Goal: Communication & Community: Answer question/provide support

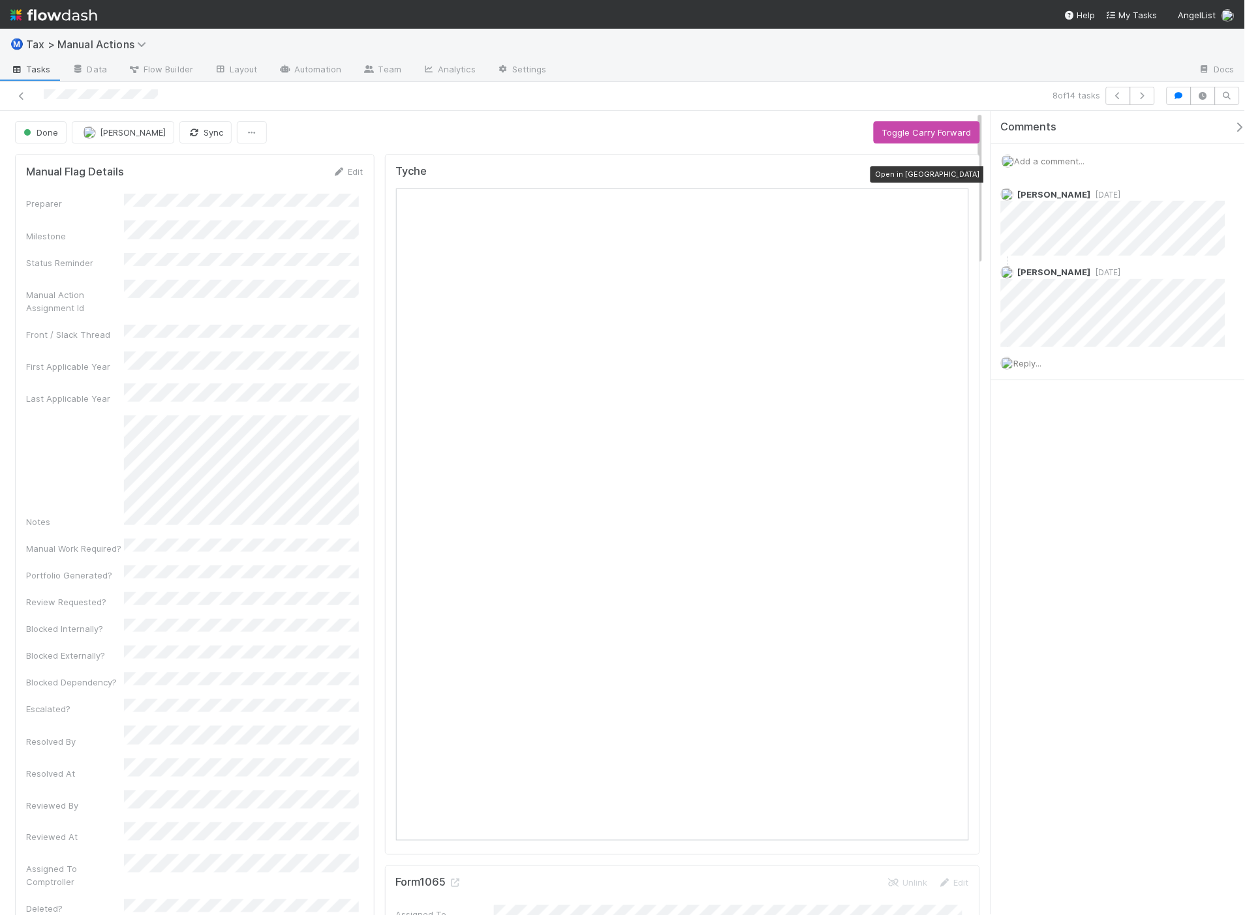
click at [956, 172] on icon at bounding box center [962, 174] width 13 height 8
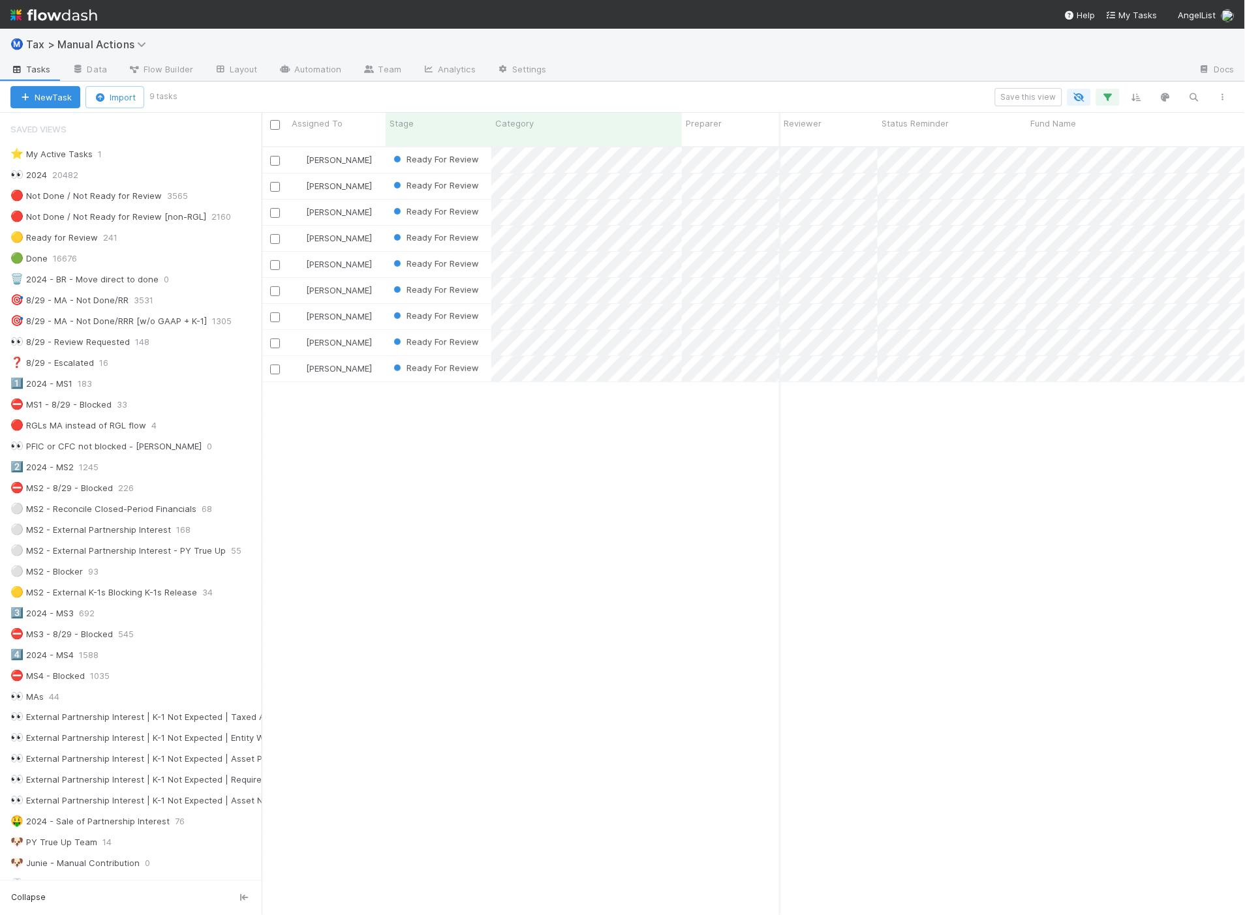
scroll to position [769, 973]
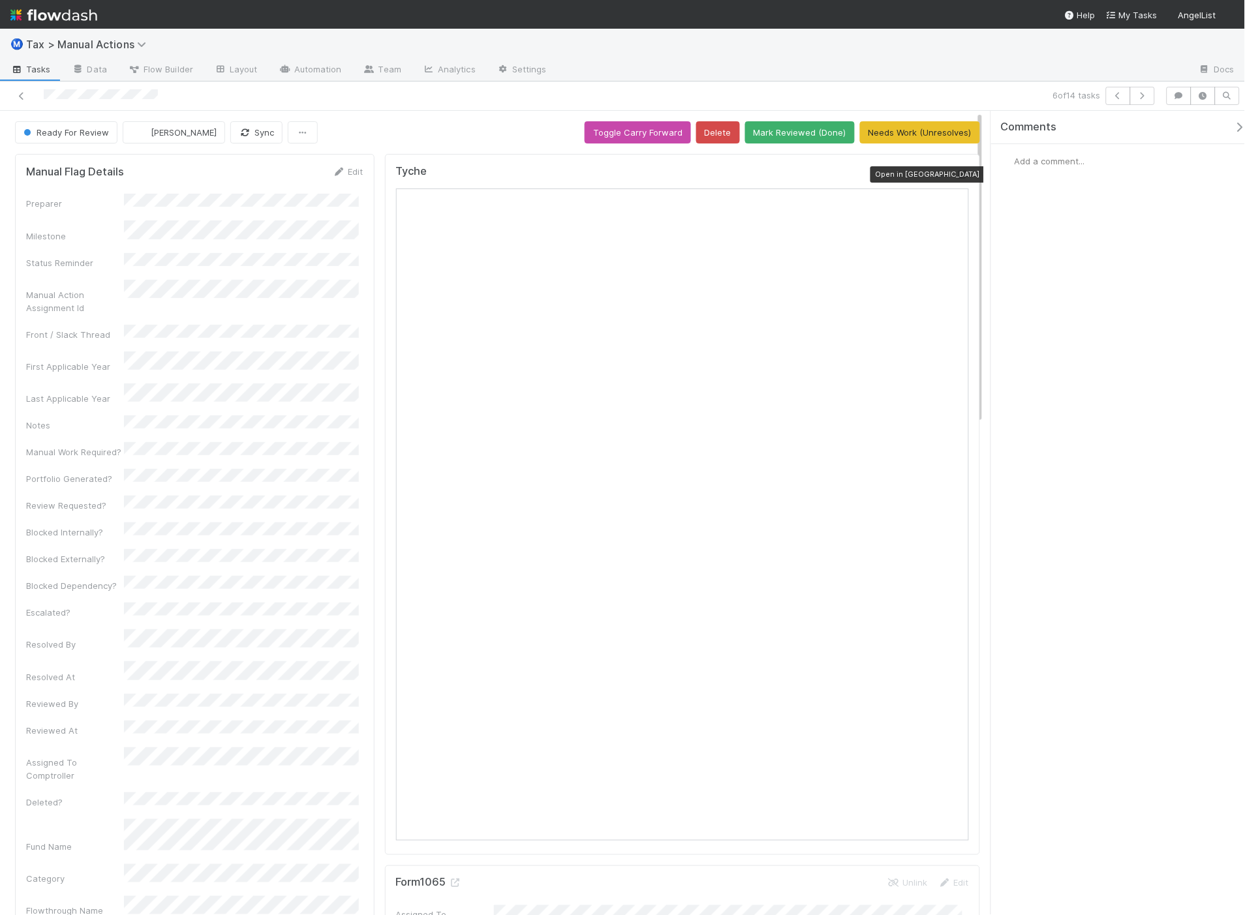
click at [956, 174] on icon at bounding box center [962, 174] width 13 height 8
click at [1049, 157] on span "Add a comment..." at bounding box center [1050, 161] width 70 height 10
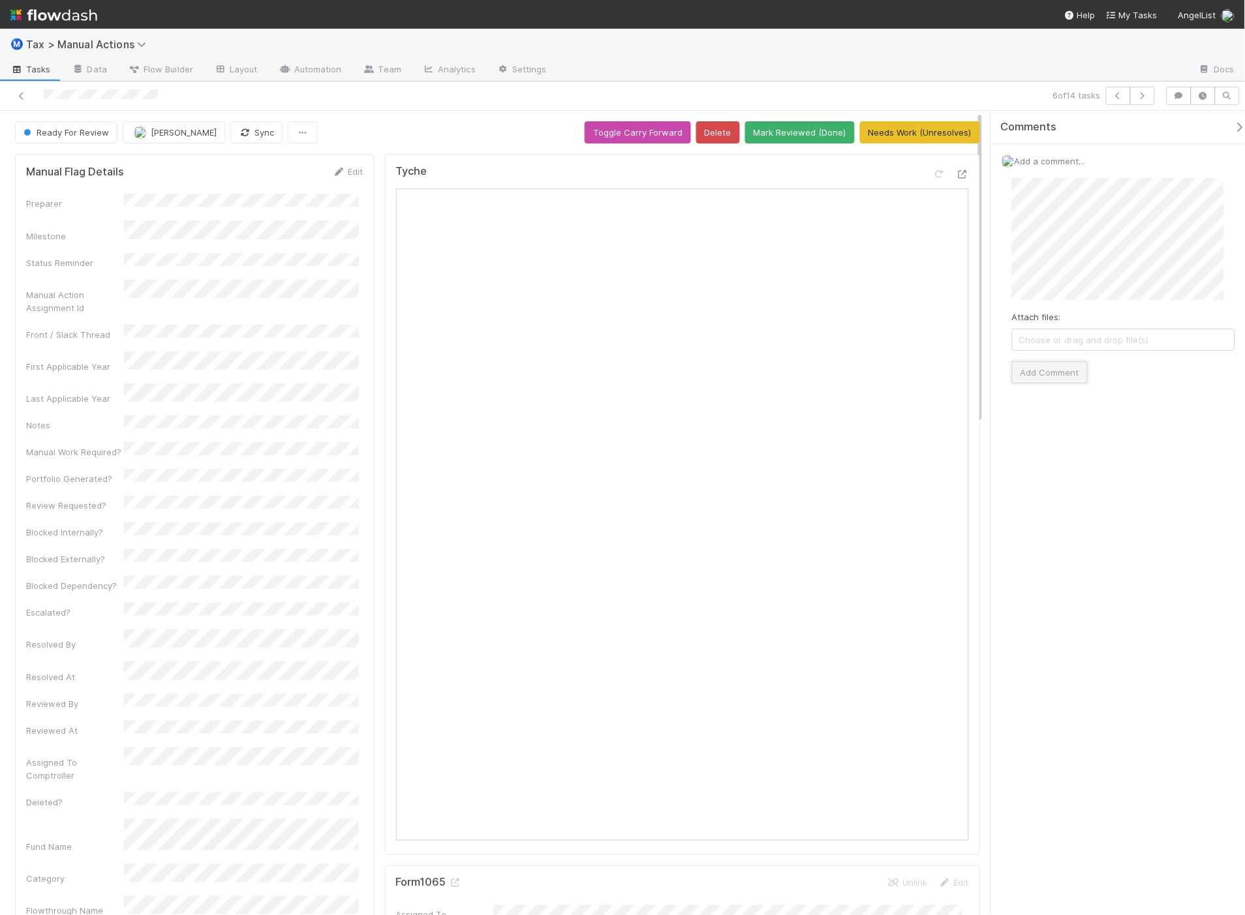
click at [1064, 373] on button "Add Comment" at bounding box center [1050, 372] width 76 height 22
click at [1028, 325] on span "Reply..." at bounding box center [1028, 321] width 28 height 10
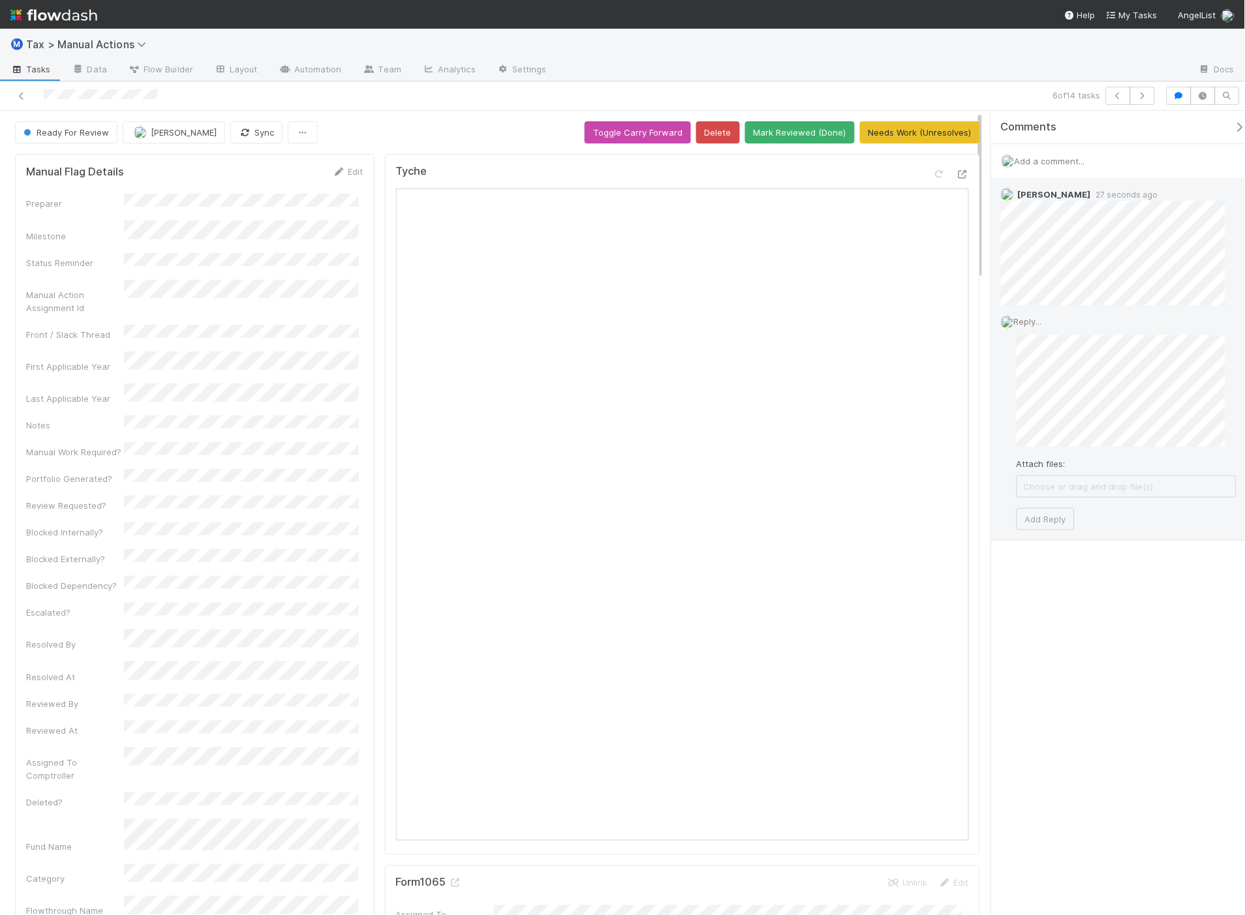
click at [1062, 453] on div "Attach files: Choose or drag and drop file(s) Add Reply" at bounding box center [1127, 432] width 220 height 195
click at [1059, 513] on button "Add Reply" at bounding box center [1046, 519] width 58 height 22
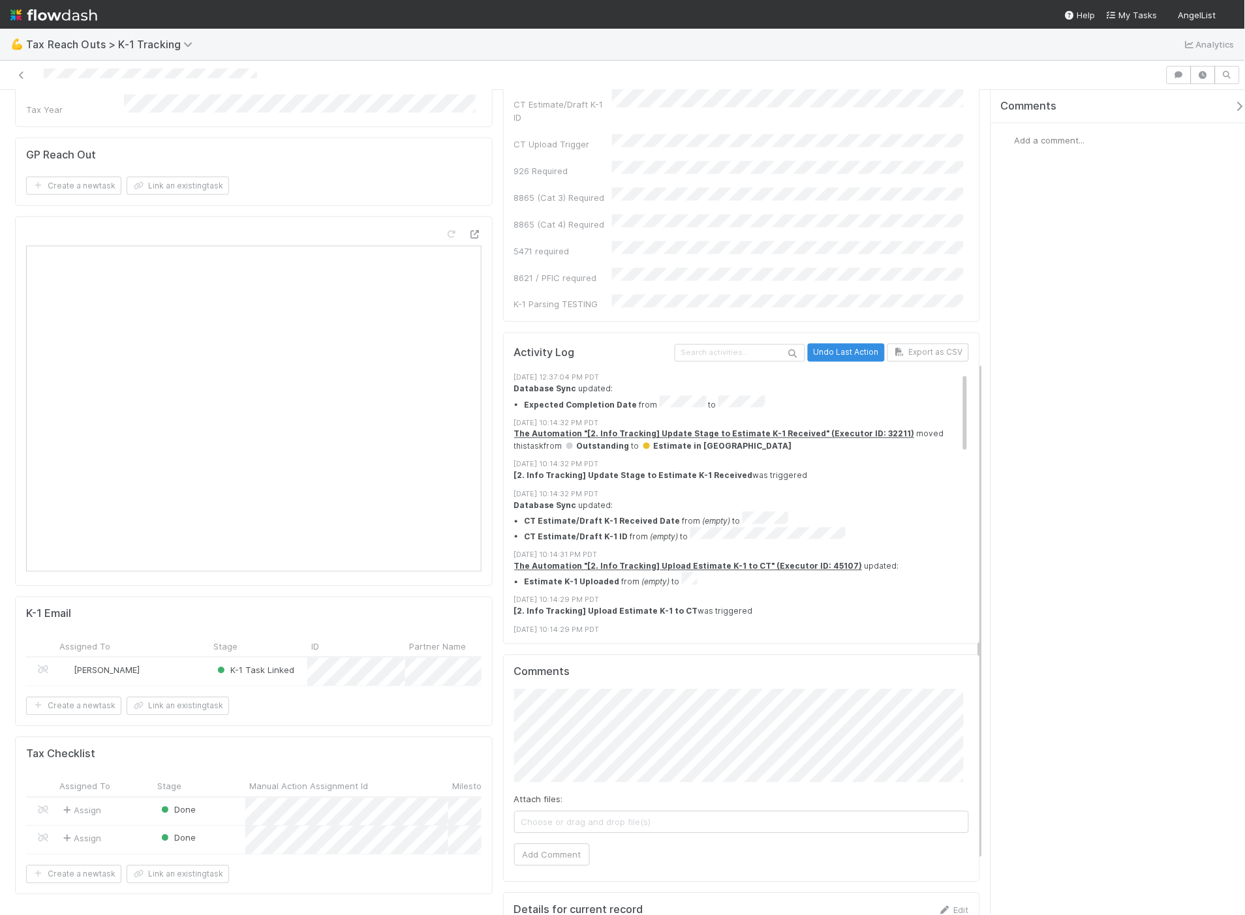
scroll to position [540, 0]
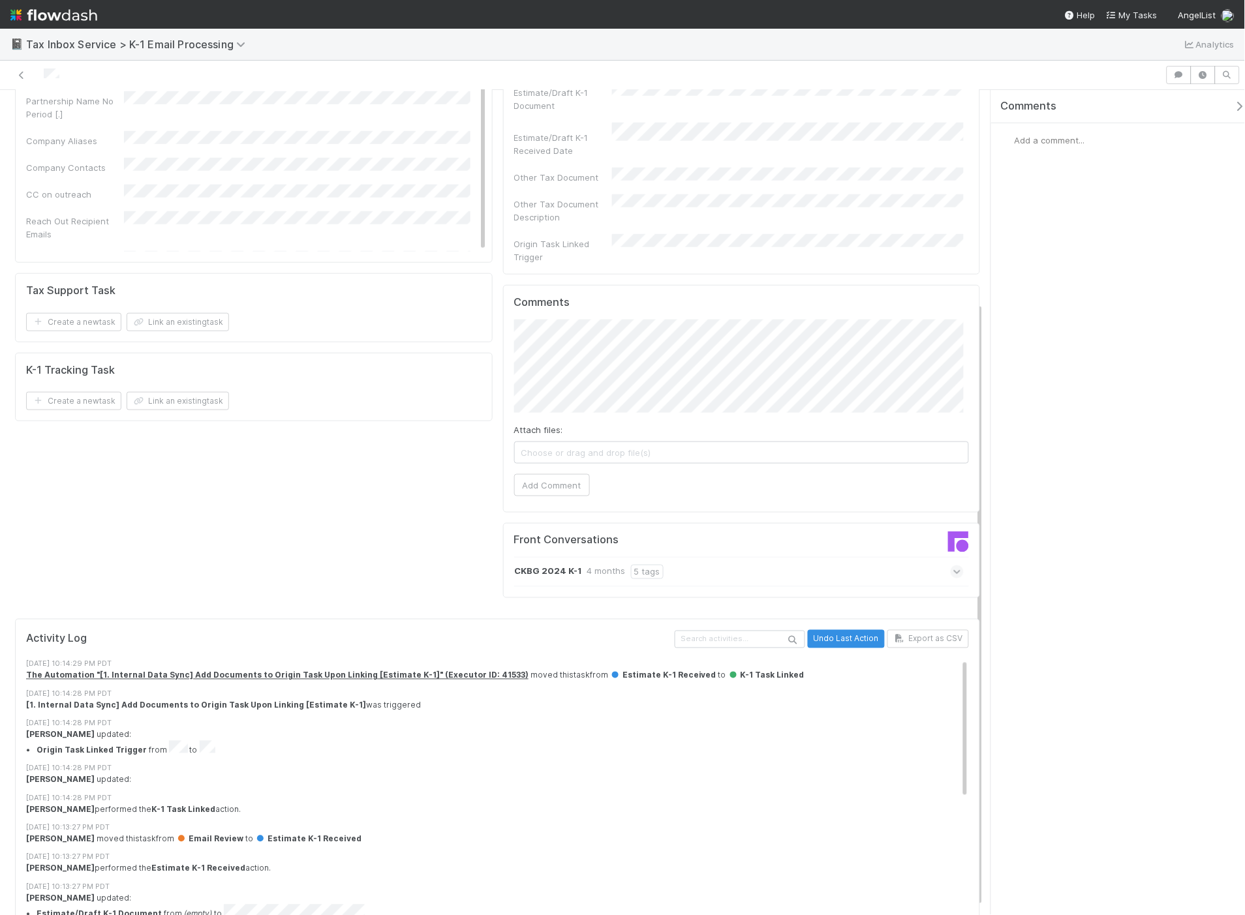
scroll to position [290, 0]
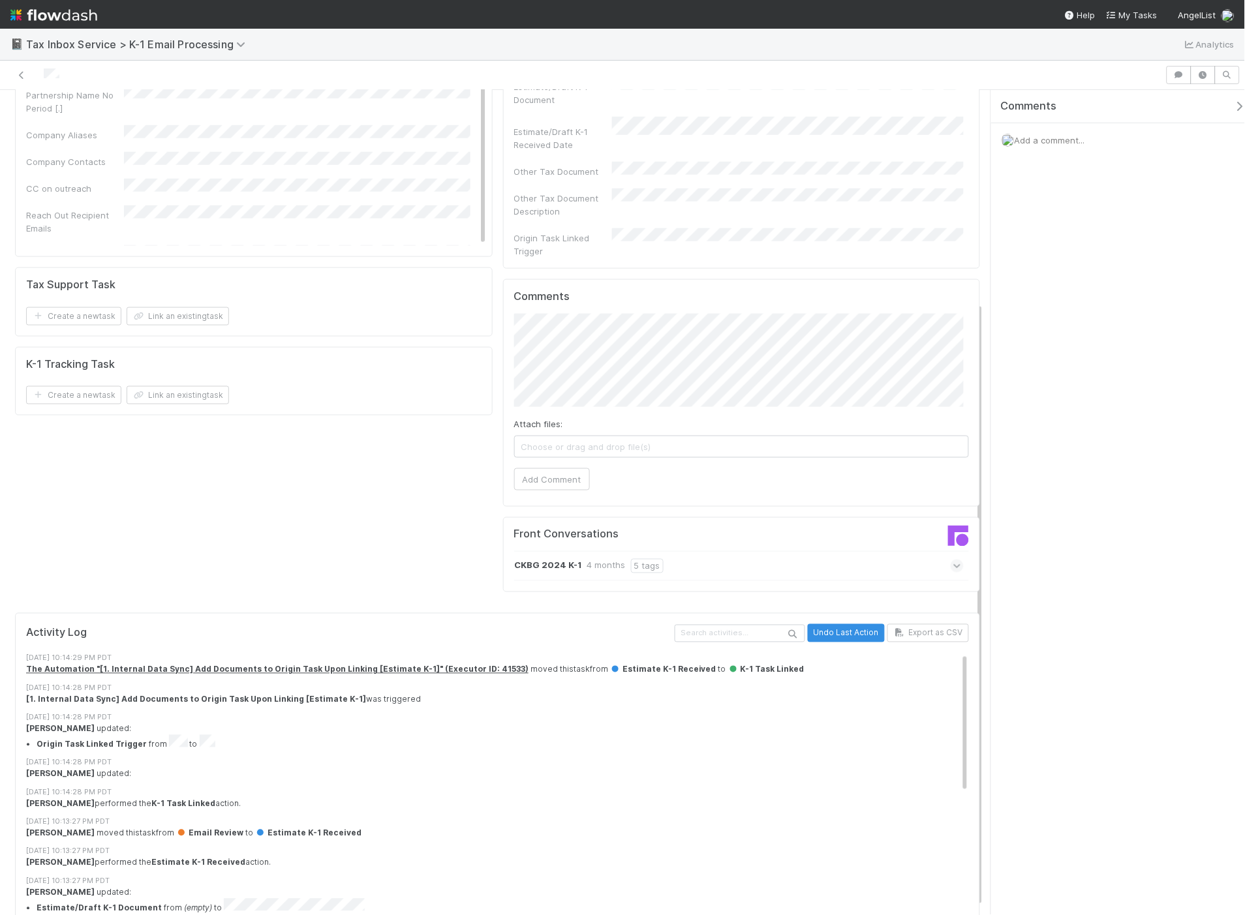
click at [953, 560] on icon at bounding box center [957, 566] width 8 height 13
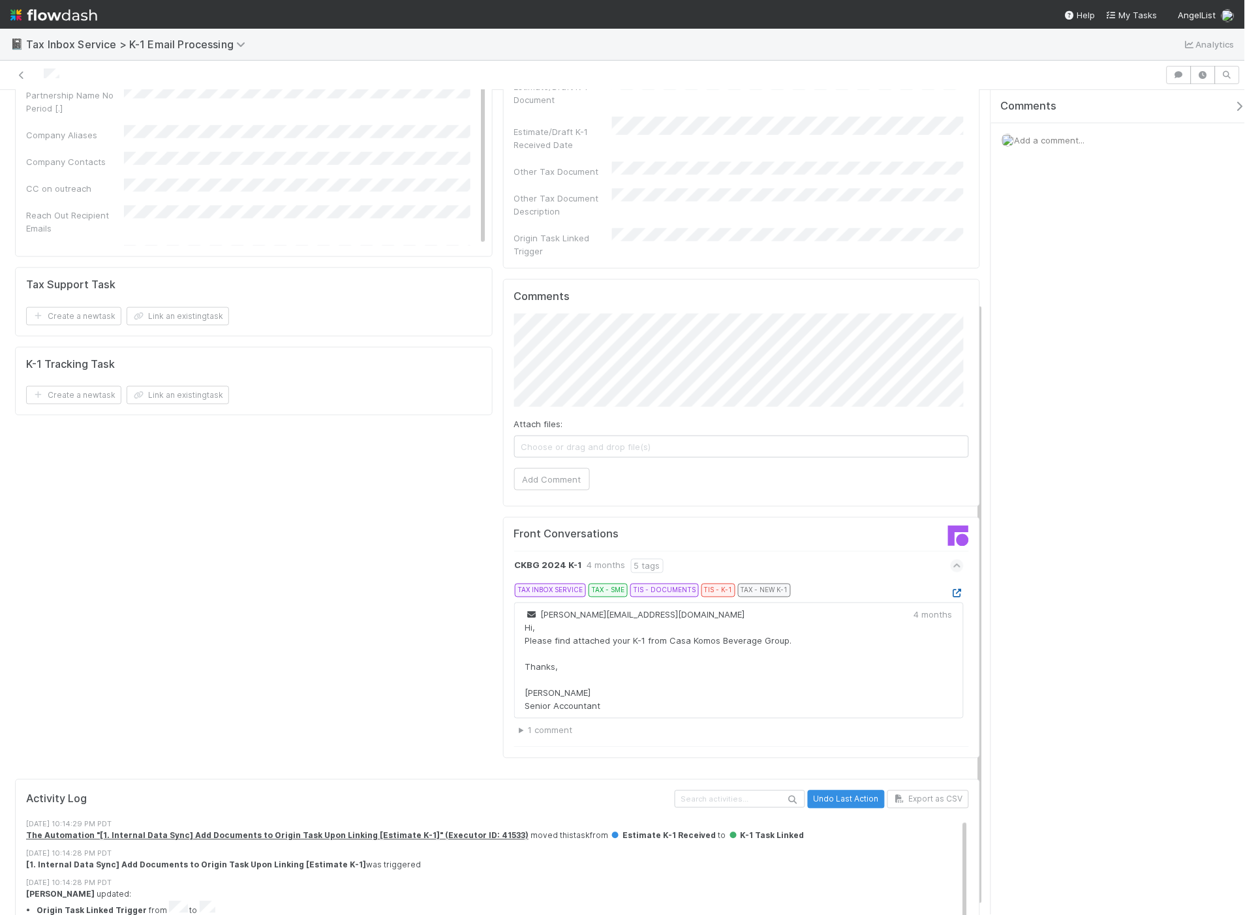
click at [951, 590] on icon at bounding box center [957, 594] width 13 height 8
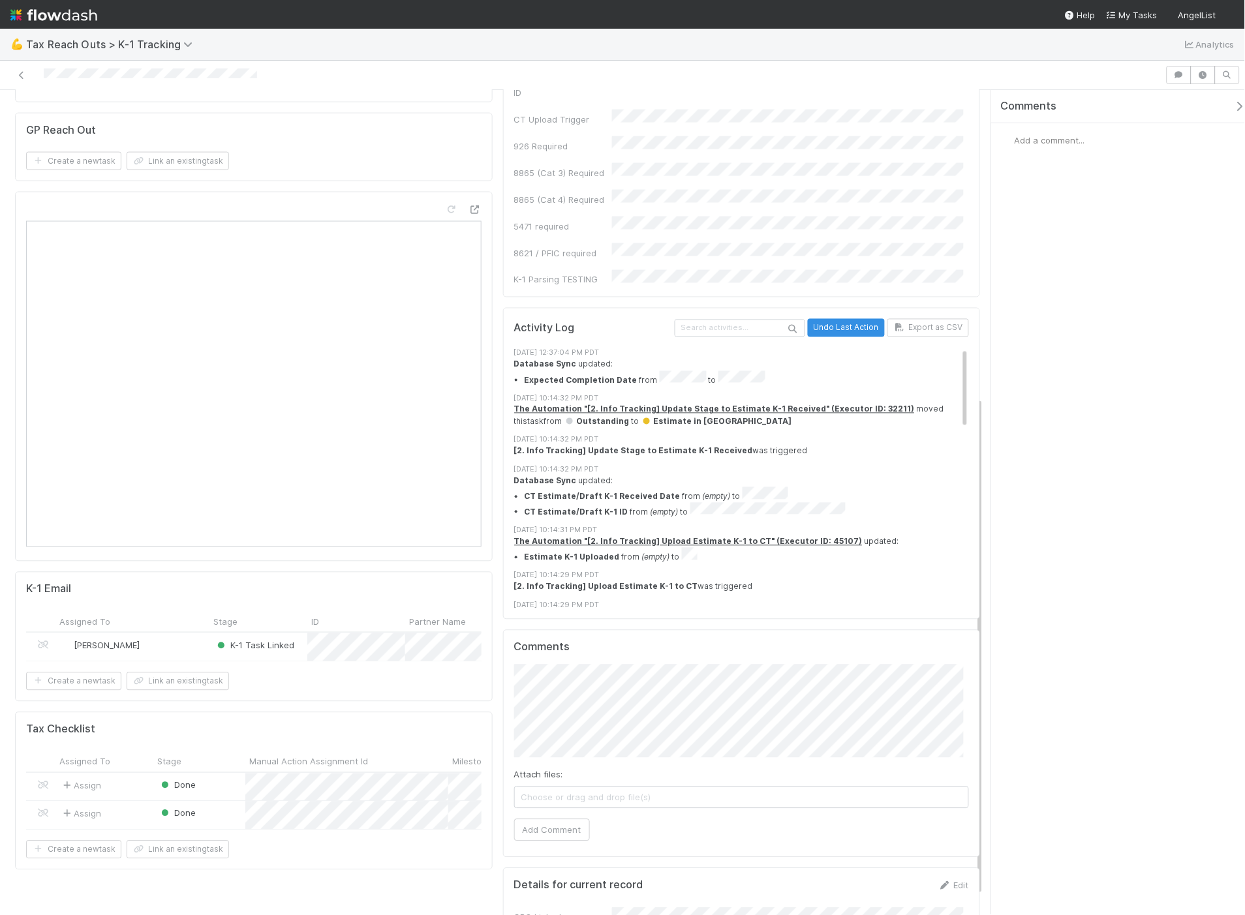
scroll to position [540, 0]
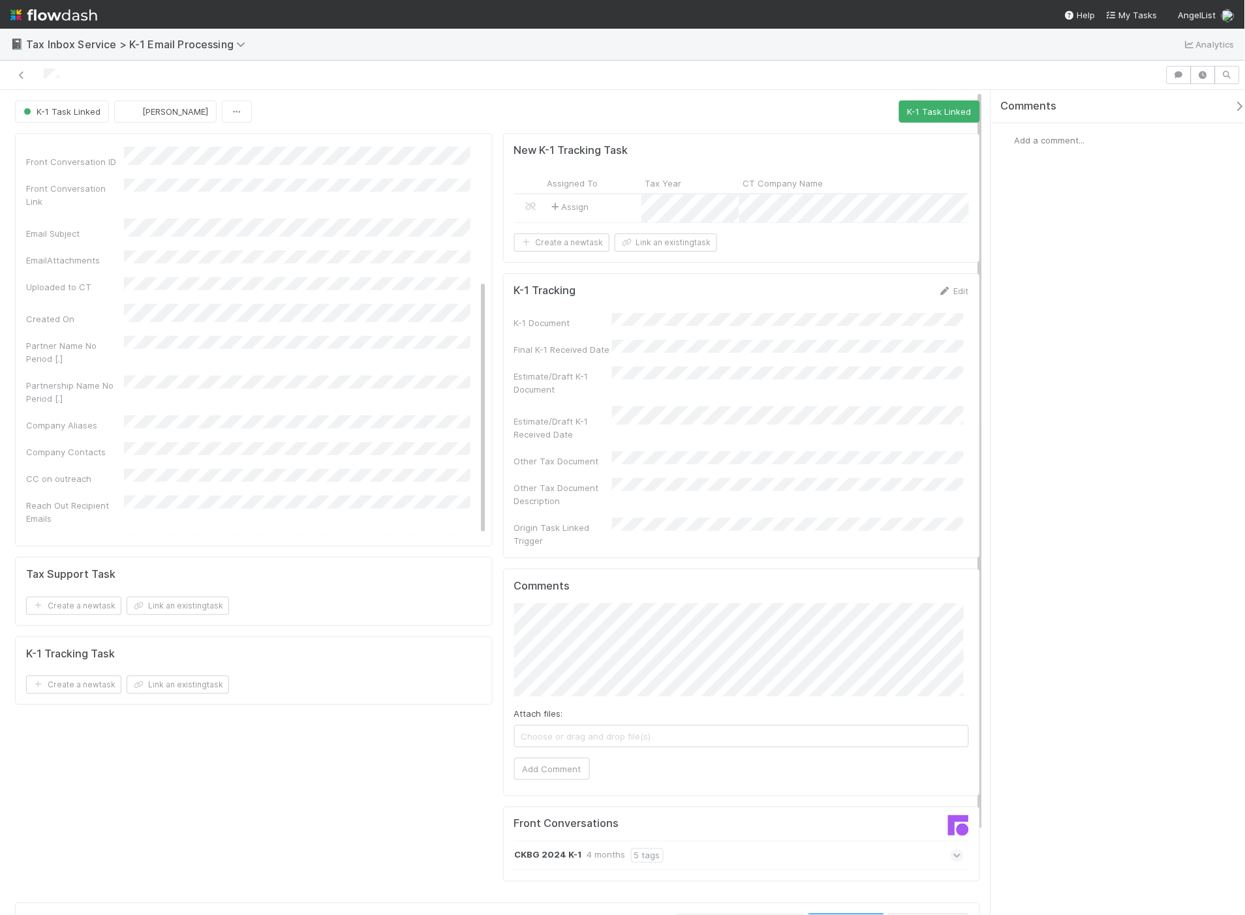
scroll to position [206, 0]
click at [908, 820] on div at bounding box center [859, 829] width 237 height 26
click at [953, 850] on icon at bounding box center [957, 856] width 8 height 13
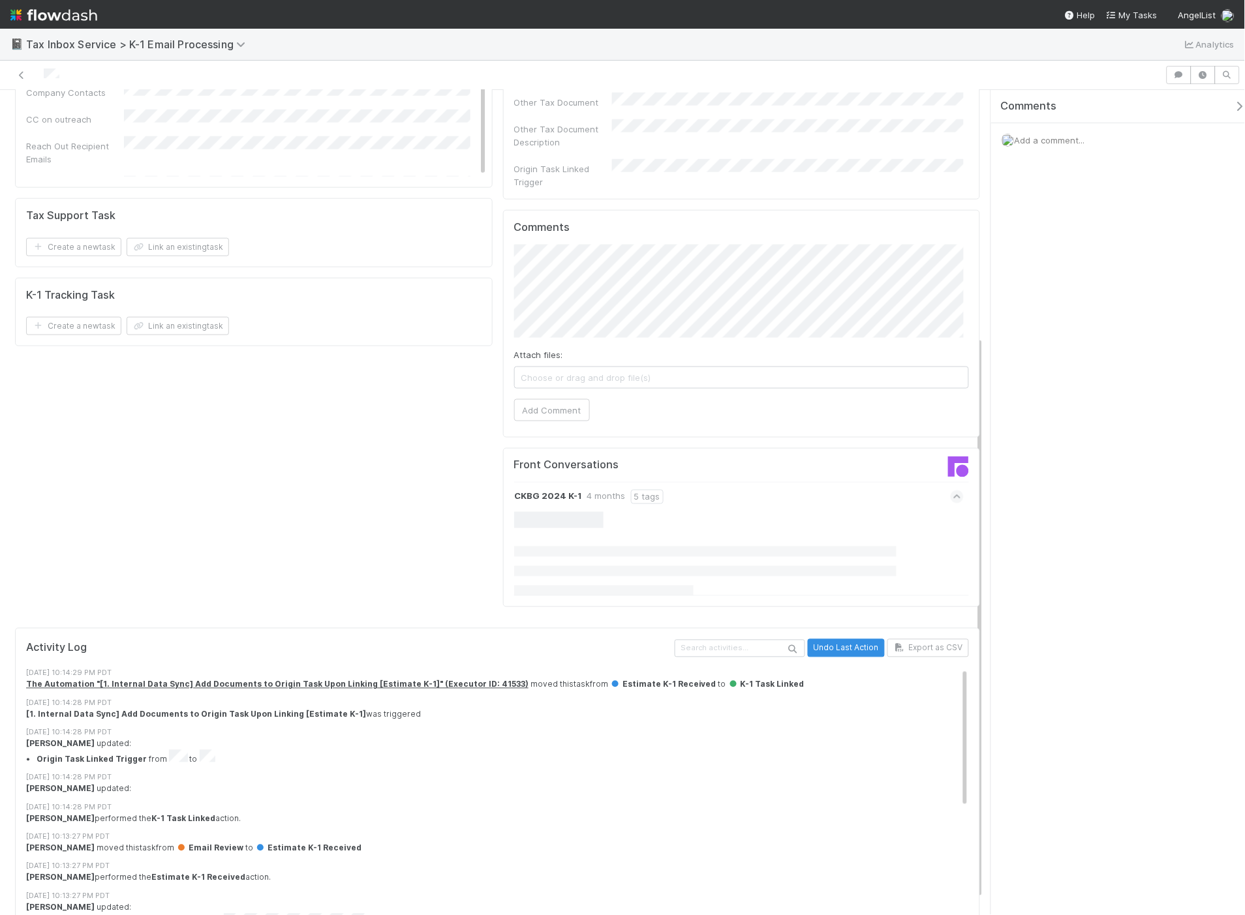
scroll to position [362, 0]
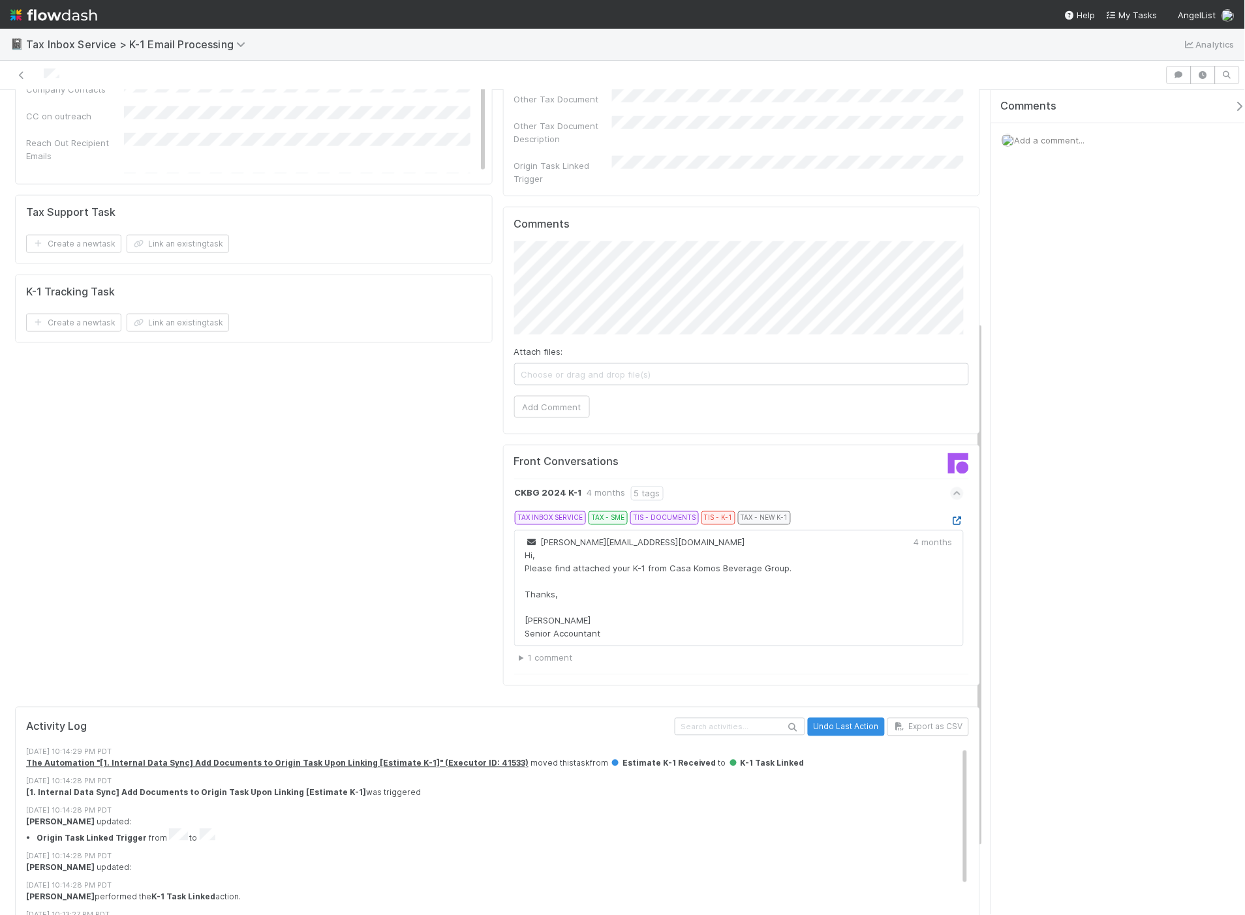
click at [951, 517] on icon at bounding box center [957, 521] width 13 height 8
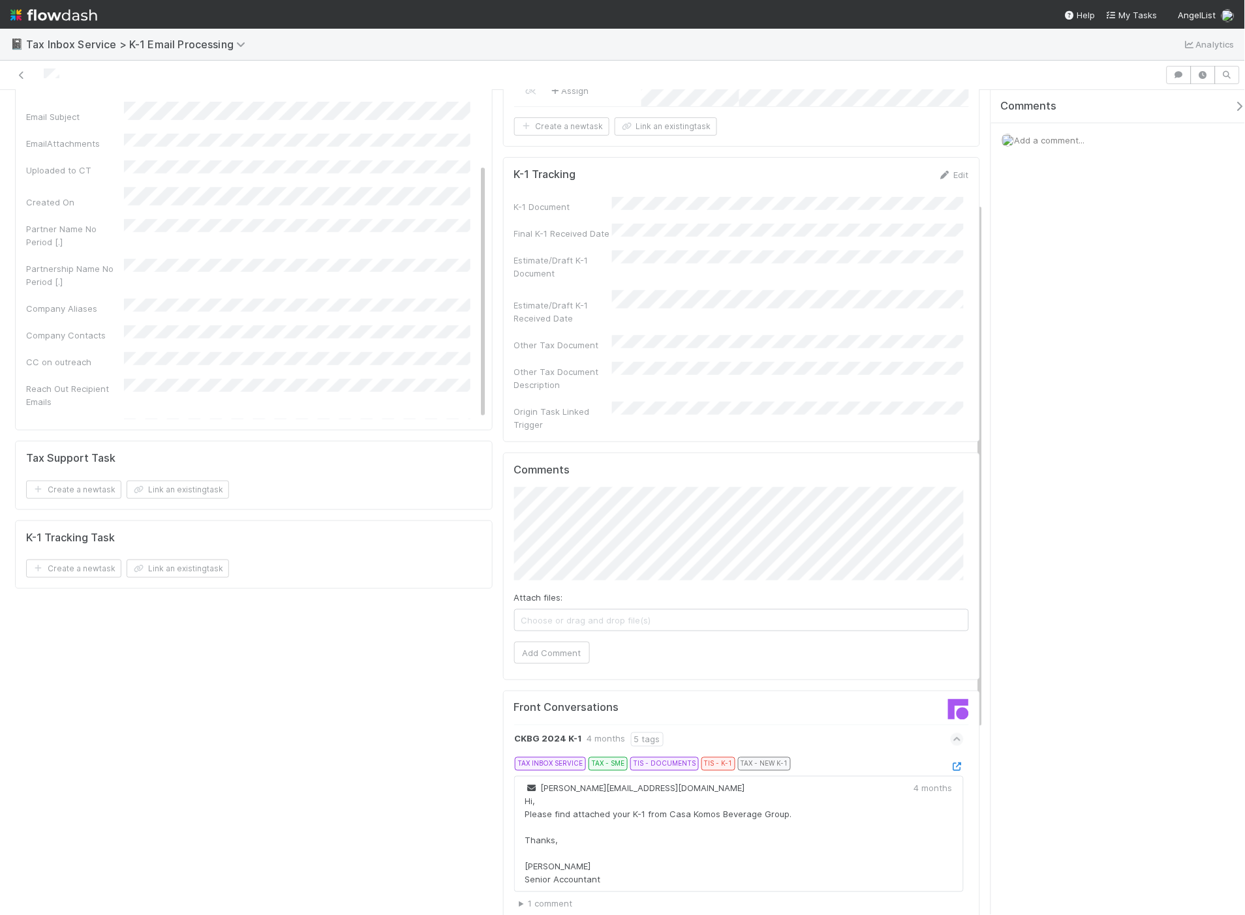
scroll to position [0, 0]
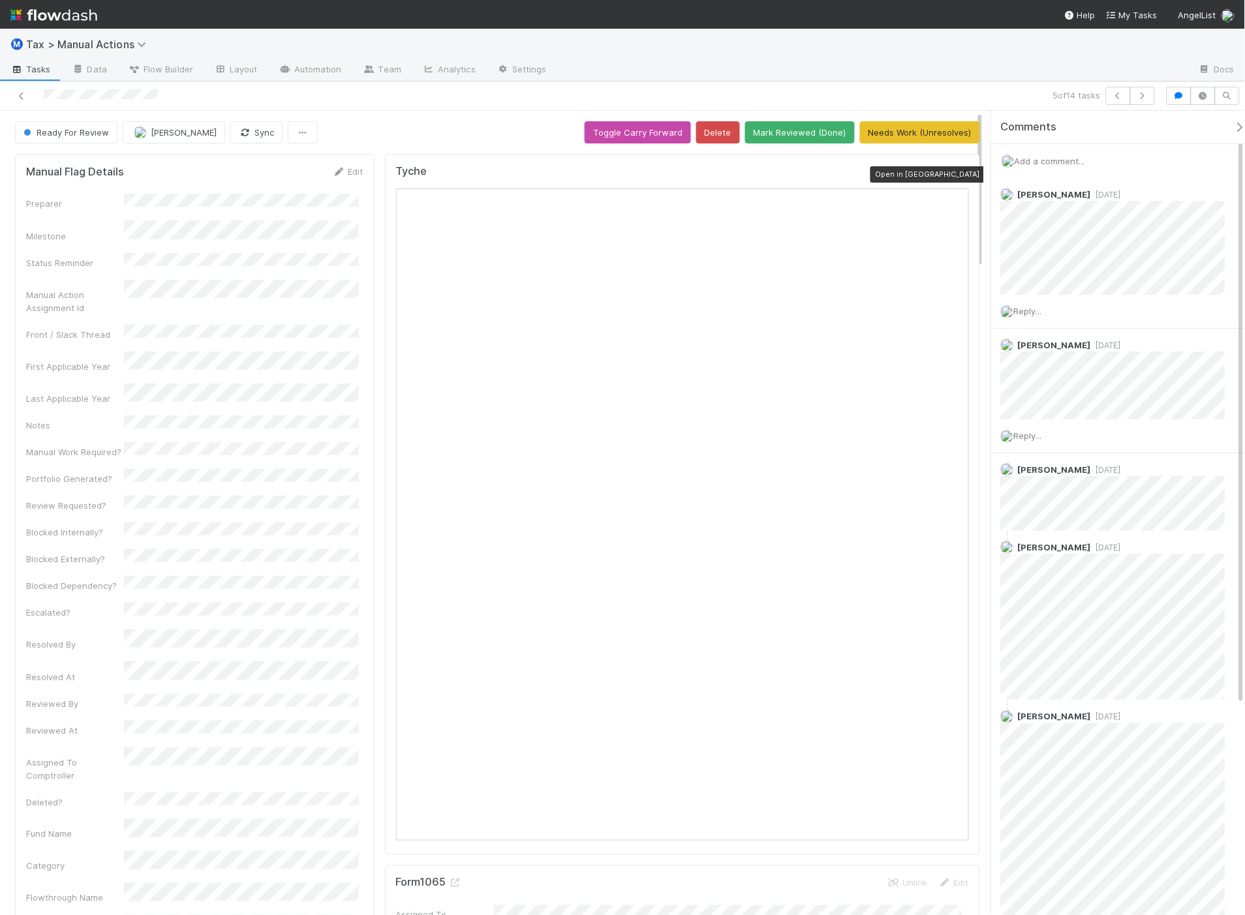
click at [957, 168] on div at bounding box center [962, 174] width 13 height 13
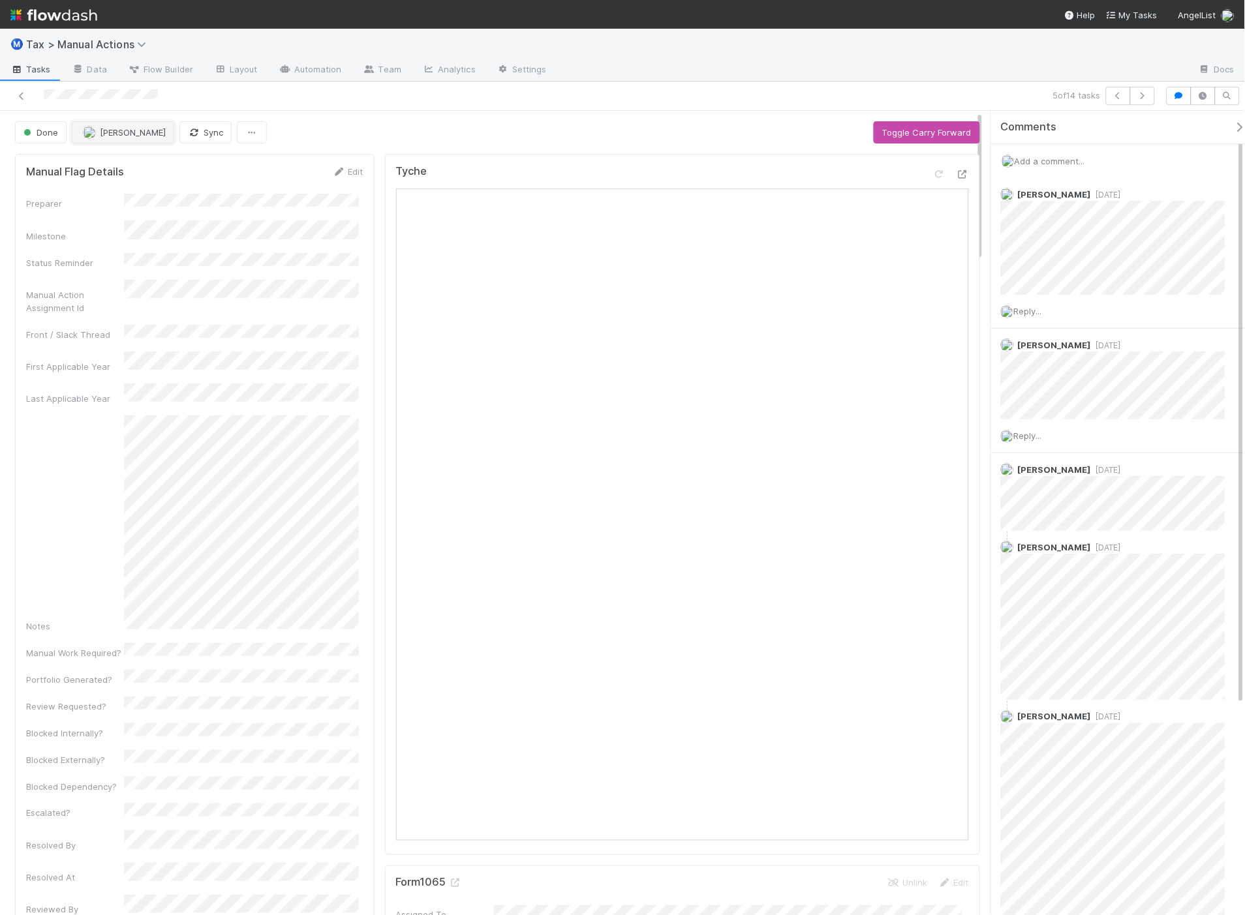
click at [130, 134] on span "[PERSON_NAME]" at bounding box center [133, 132] width 66 height 10
click at [164, 164] on div "Aana Farooqi you" at bounding box center [159, 165] width 184 height 23
click at [438, 135] on div "Done Aana Farooqi Sync Toggle Carry Forward" at bounding box center [497, 132] width 965 height 22
click at [1049, 160] on span "Add a comment..." at bounding box center [1050, 161] width 70 height 10
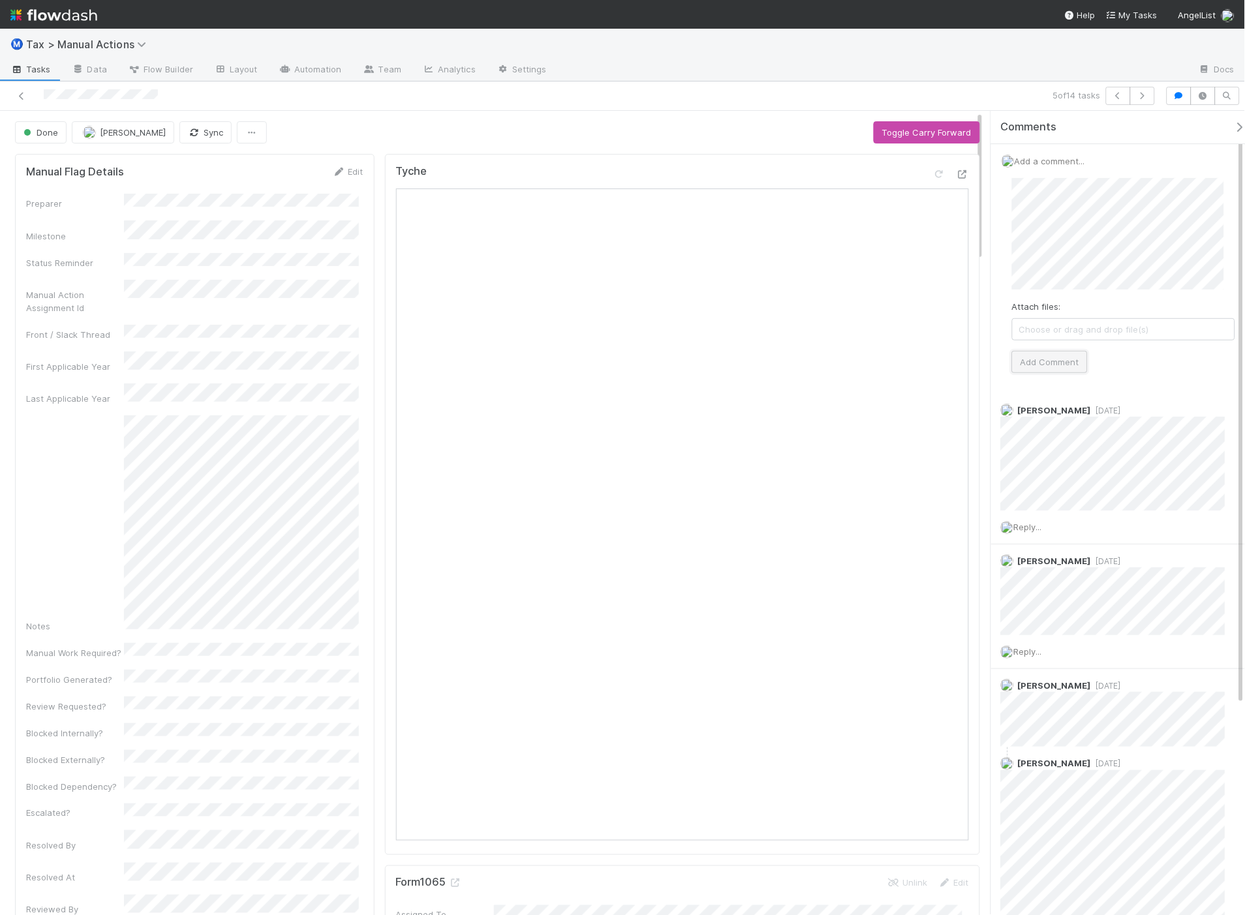
click at [1075, 364] on button "Add Comment" at bounding box center [1050, 362] width 76 height 22
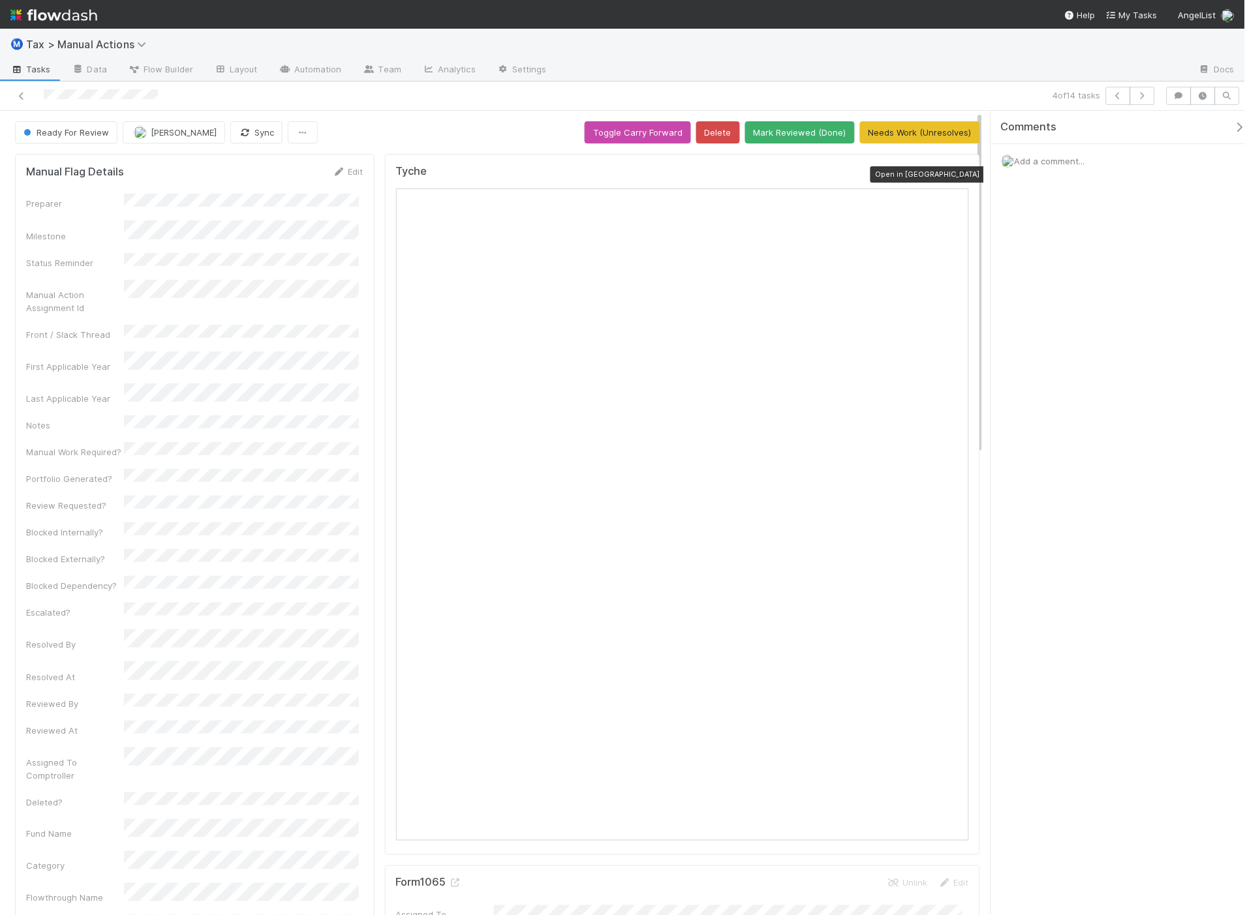
click at [956, 175] on icon at bounding box center [962, 174] width 13 height 8
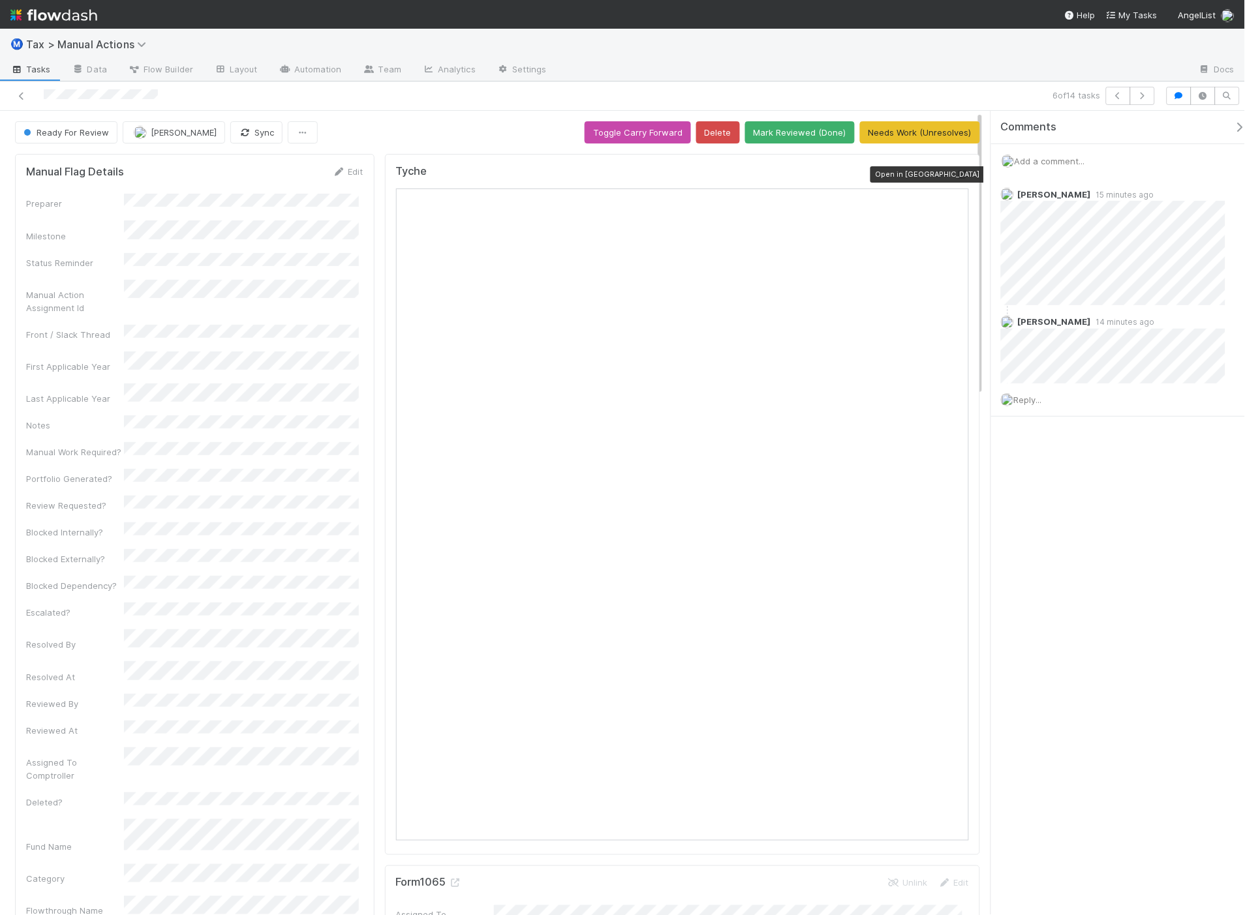
click at [956, 172] on icon at bounding box center [962, 174] width 13 height 8
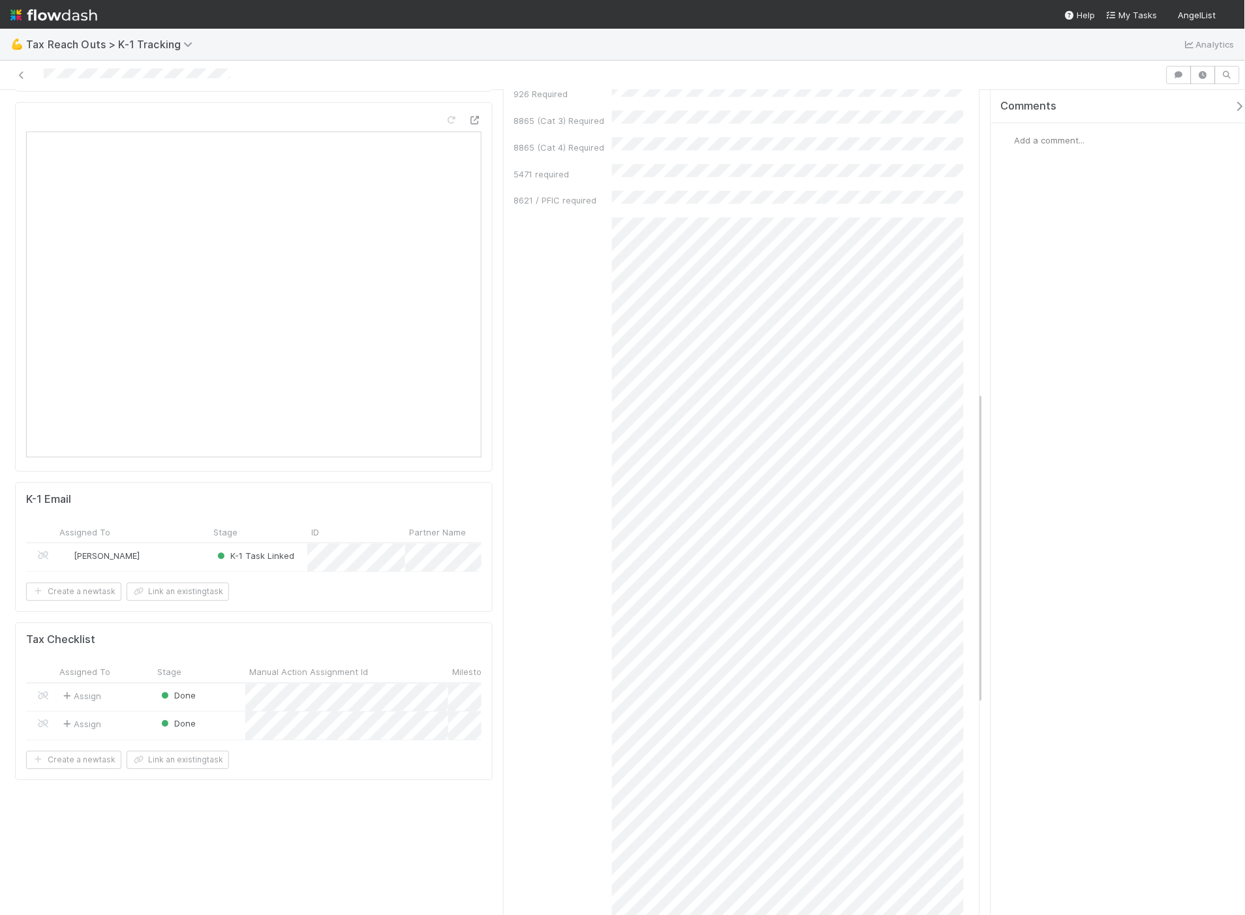
scroll to position [797, 0]
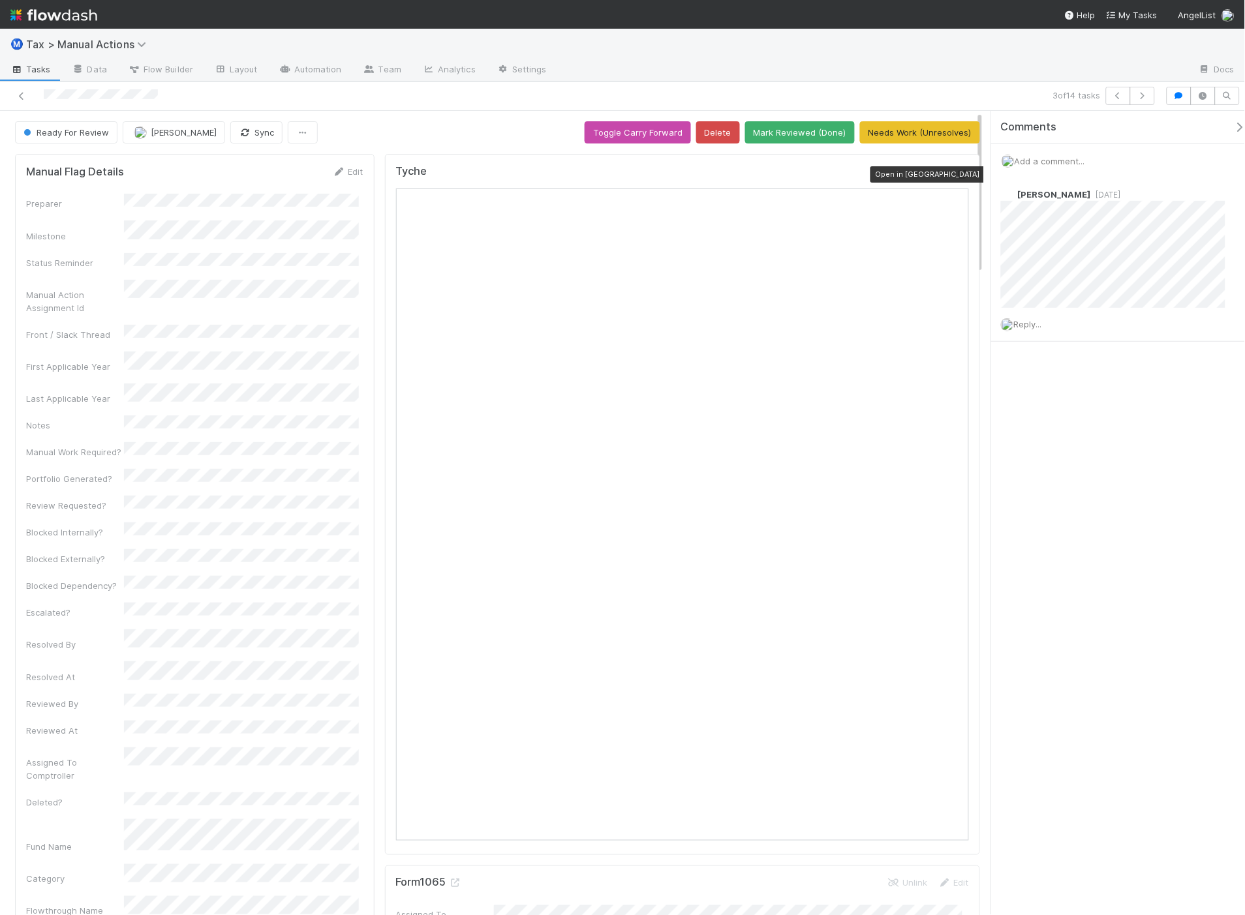
click at [956, 174] on icon at bounding box center [962, 174] width 13 height 8
